Goal: Information Seeking & Learning: Learn about a topic

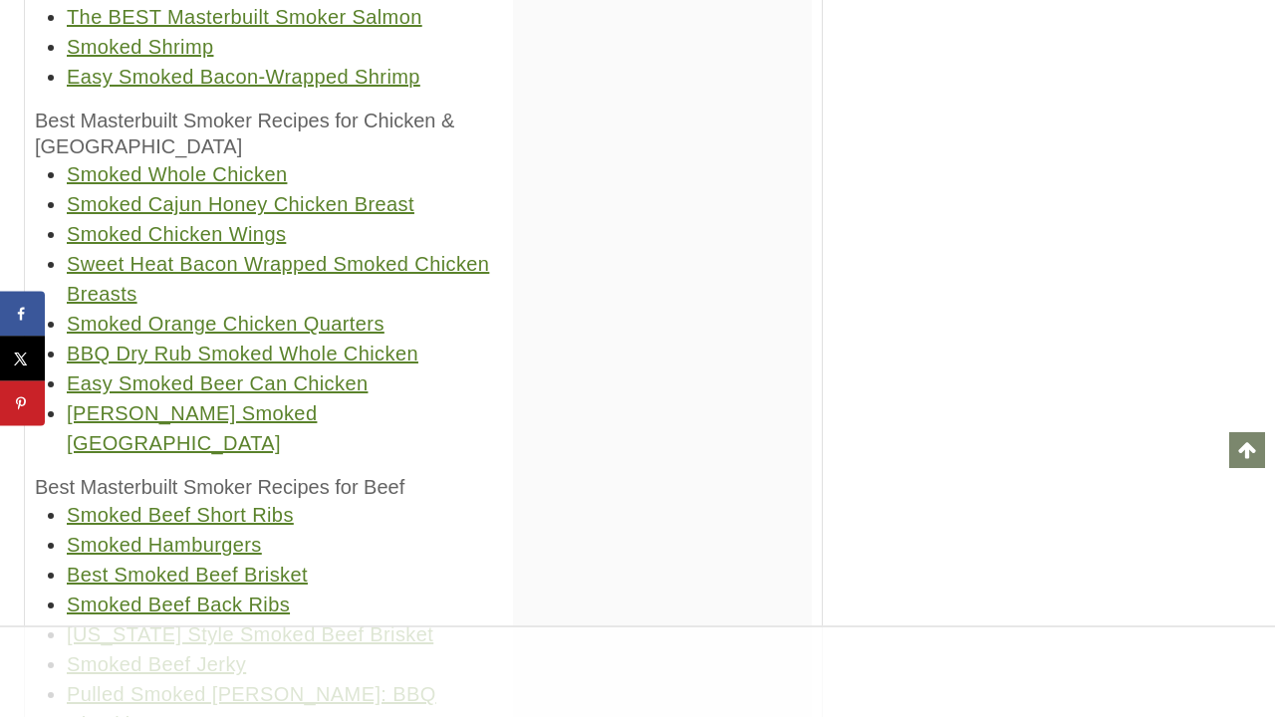
scroll to position [98990, 0]
